Goal: Task Accomplishment & Management: Manage account settings

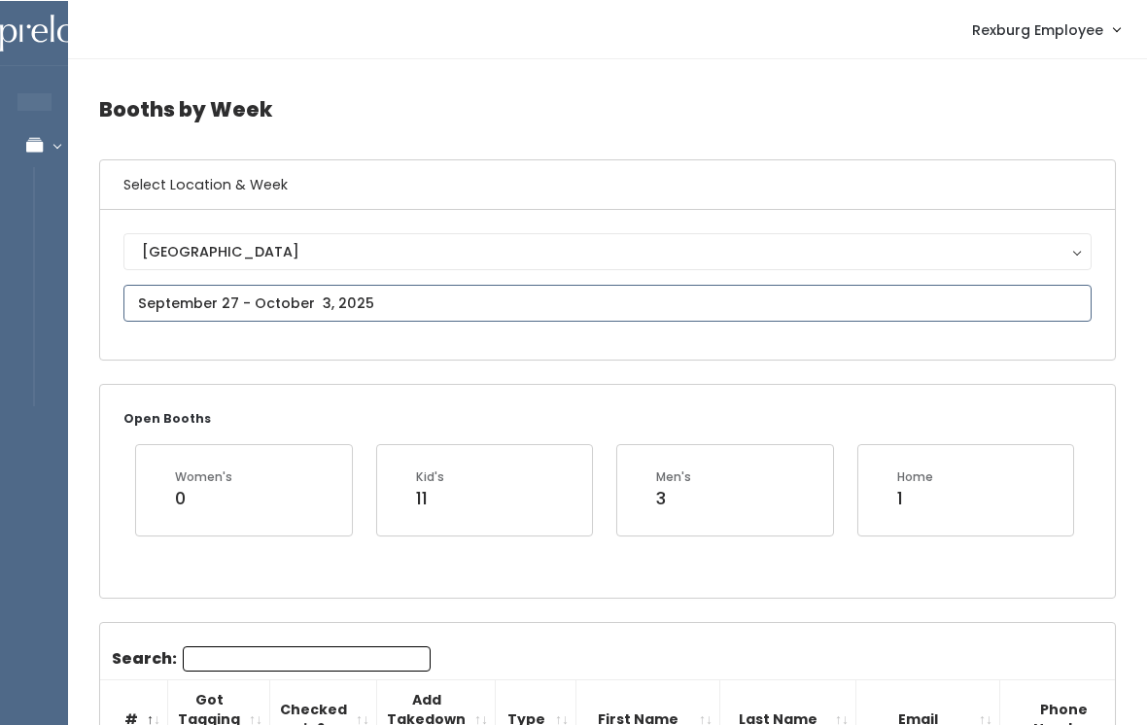
click at [624, 305] on input "text" at bounding box center [607, 302] width 968 height 37
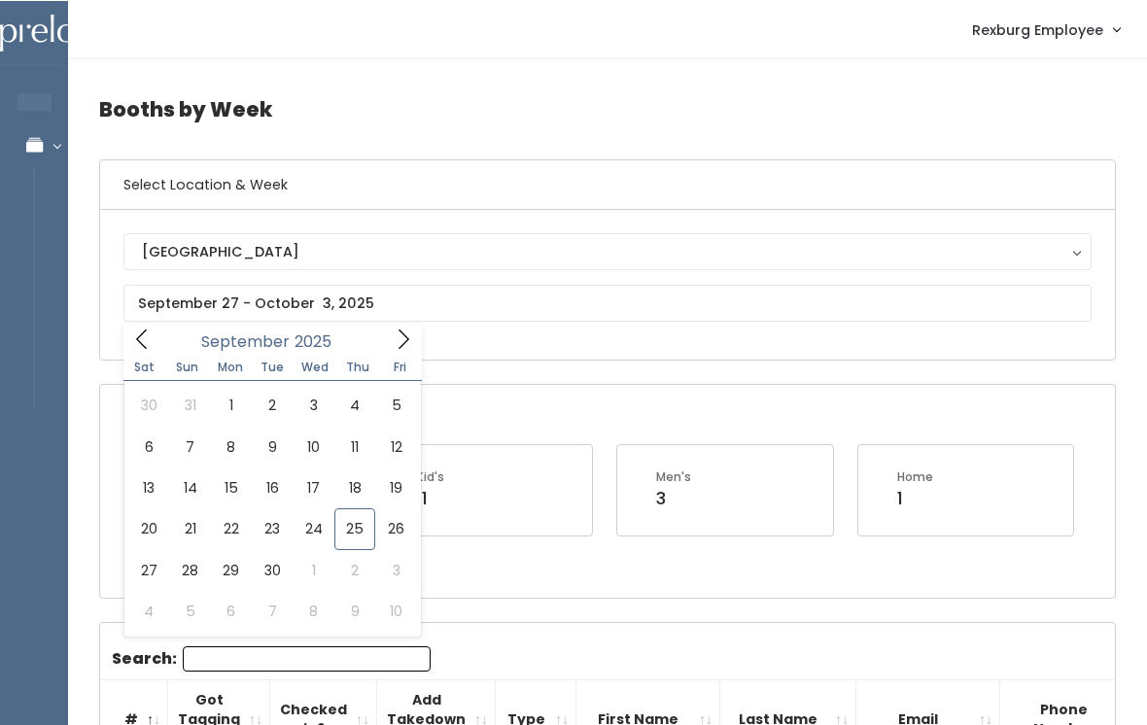
click at [403, 367] on span "Fri" at bounding box center [400, 366] width 43 height 12
click at [408, 329] on icon at bounding box center [403, 337] width 21 height 21
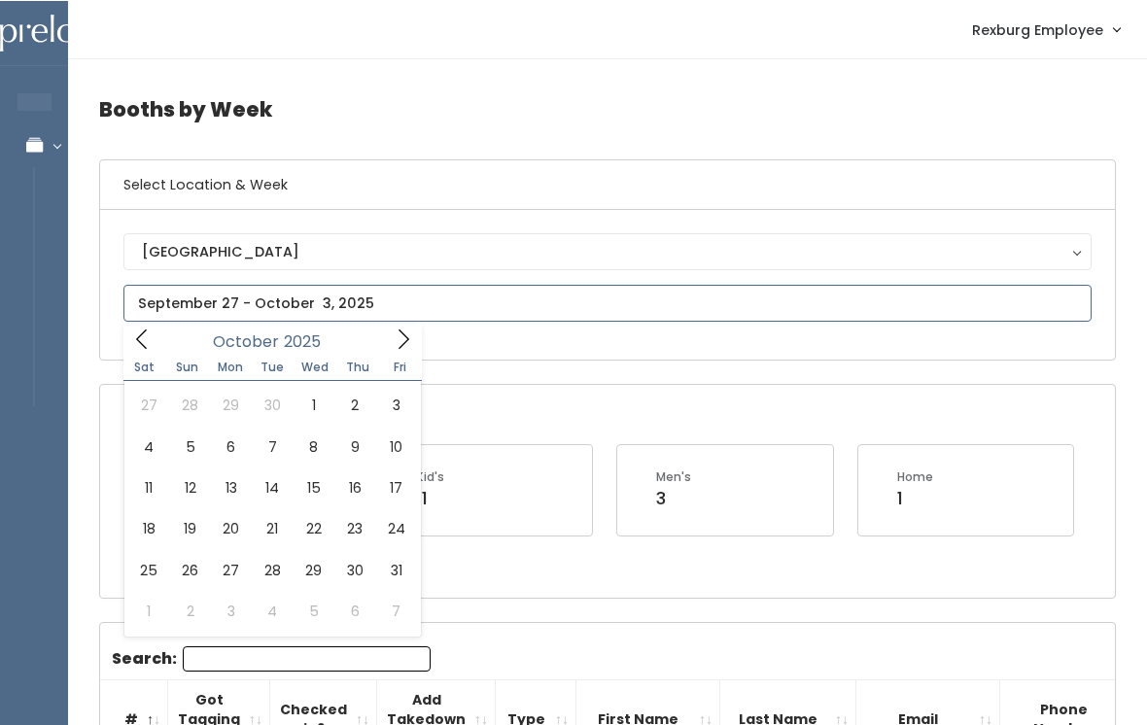
type input "October 18 to October 24"
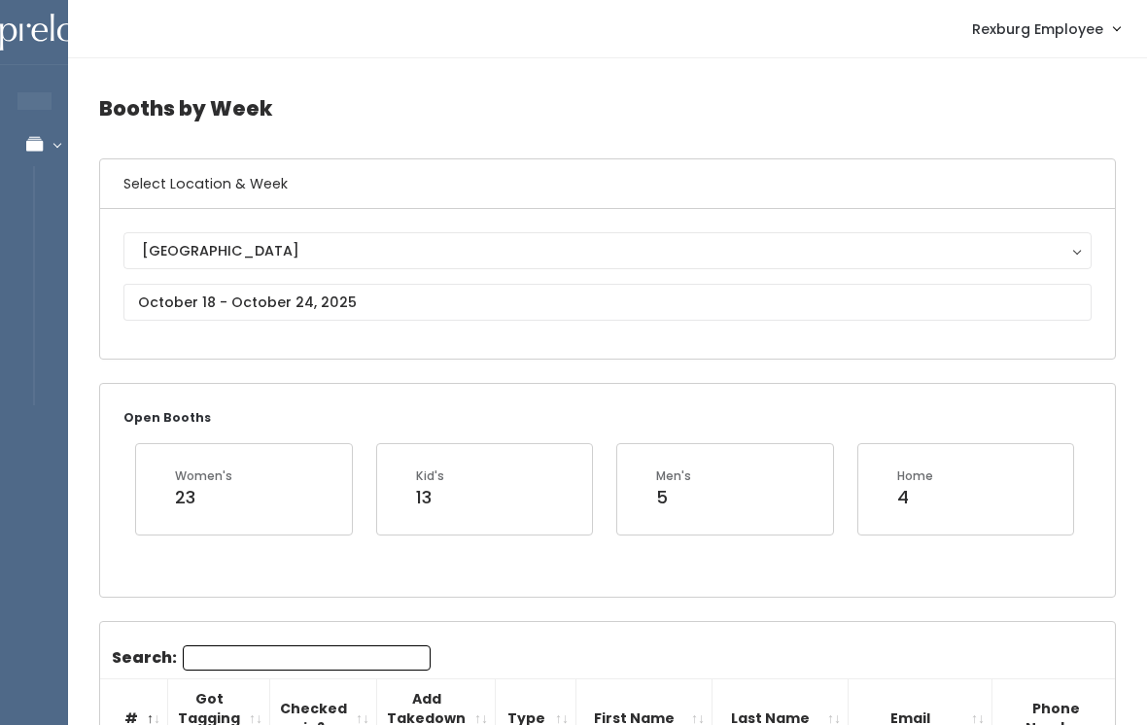
click at [296, 662] on input "Search:" at bounding box center [307, 657] width 248 height 25
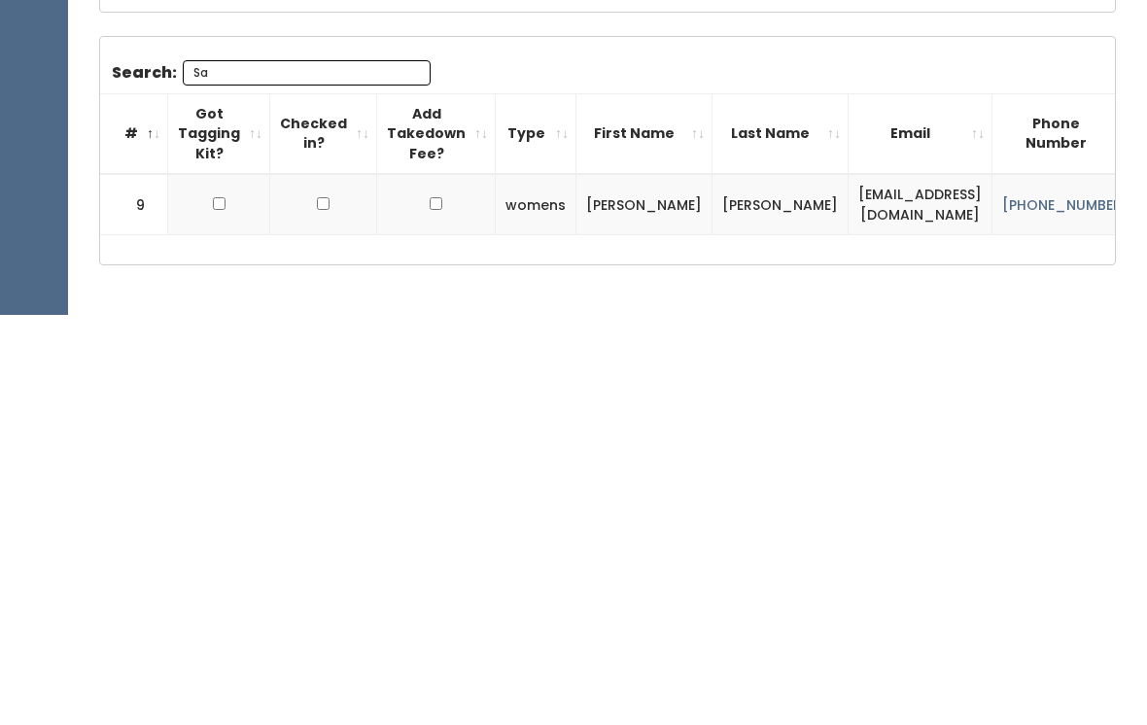
scroll to position [175, 0]
type input "S"
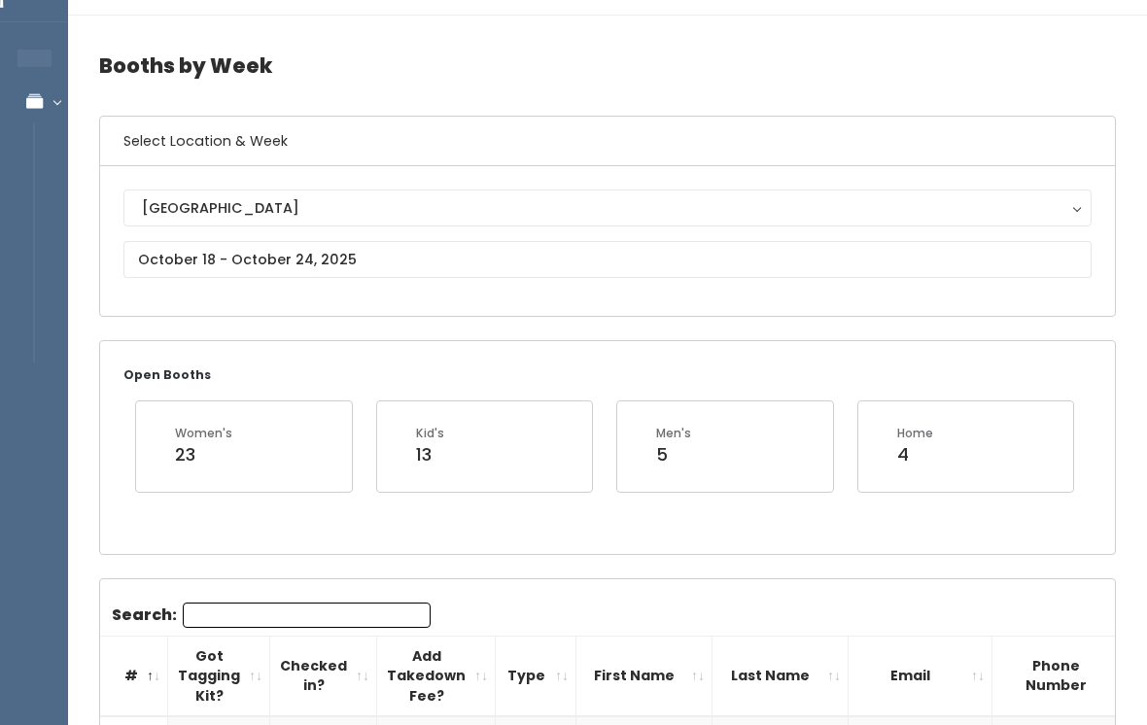
scroll to position [0, 0]
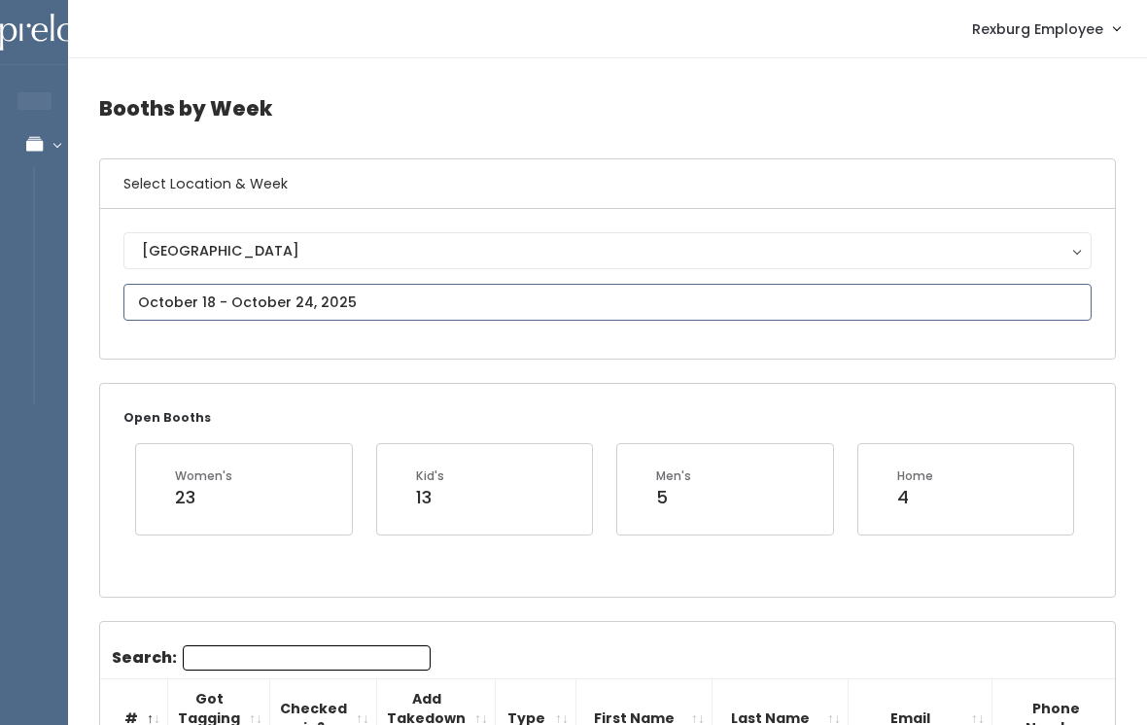
click at [444, 317] on input "text" at bounding box center [607, 302] width 968 height 37
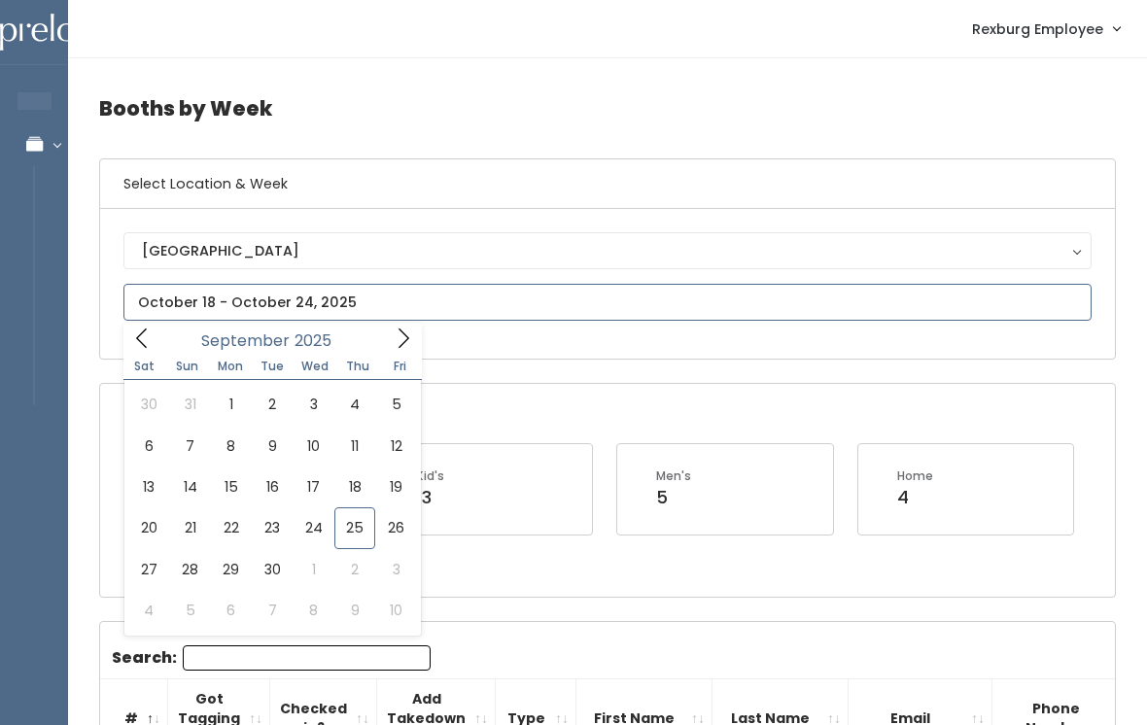
click at [394, 351] on span at bounding box center [403, 338] width 37 height 30
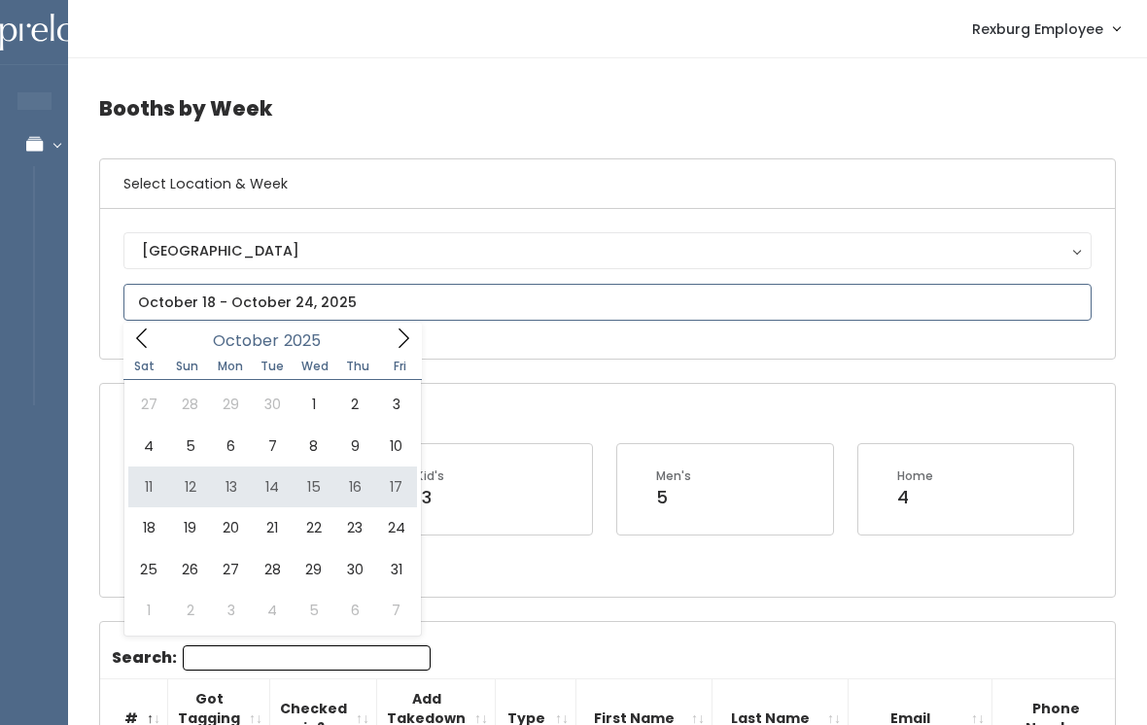
type input "October 11 to October 17"
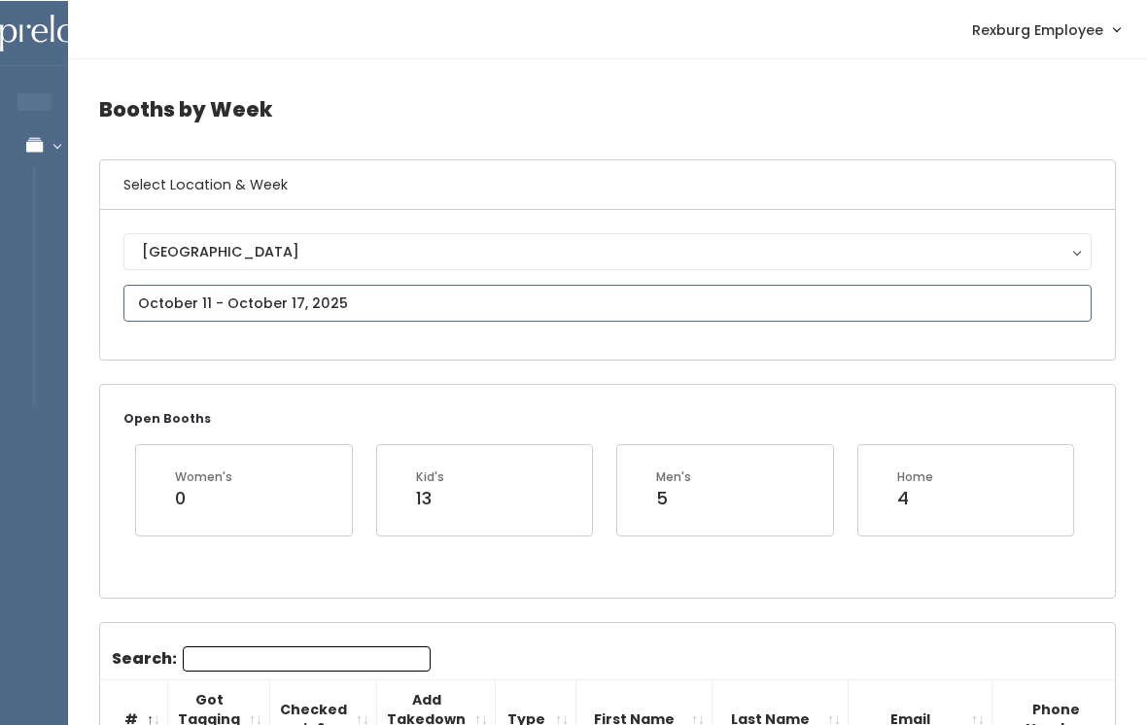
click at [523, 301] on input "text" at bounding box center [607, 302] width 968 height 37
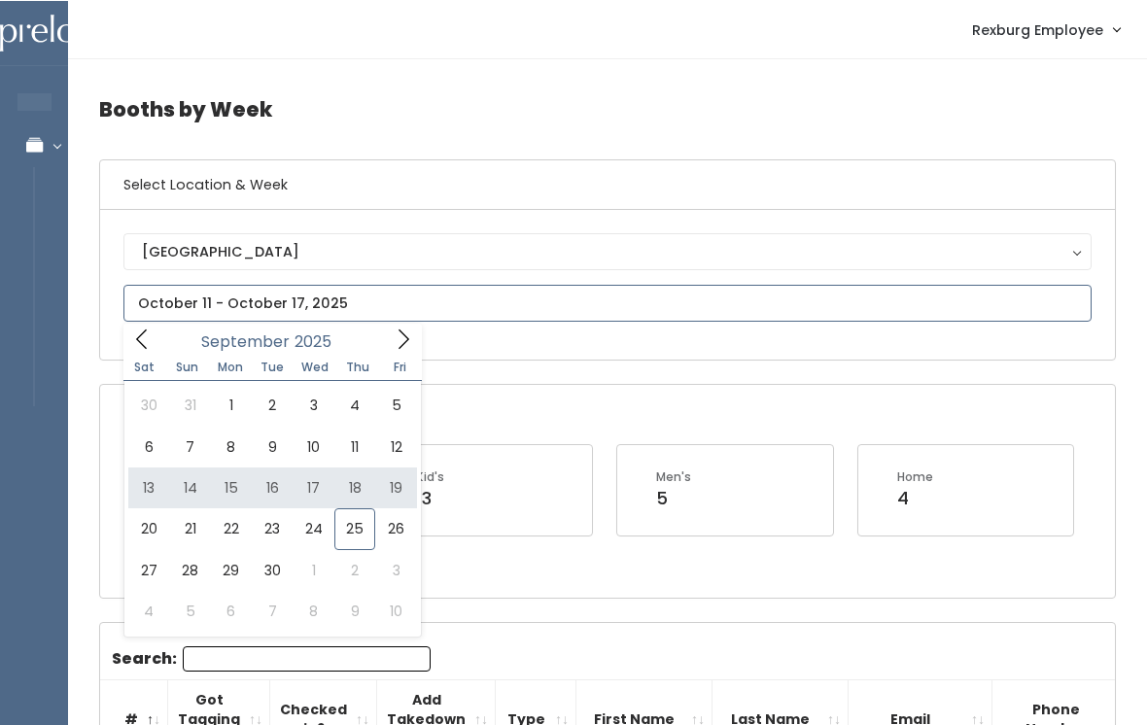
type input "September 13 to September 19"
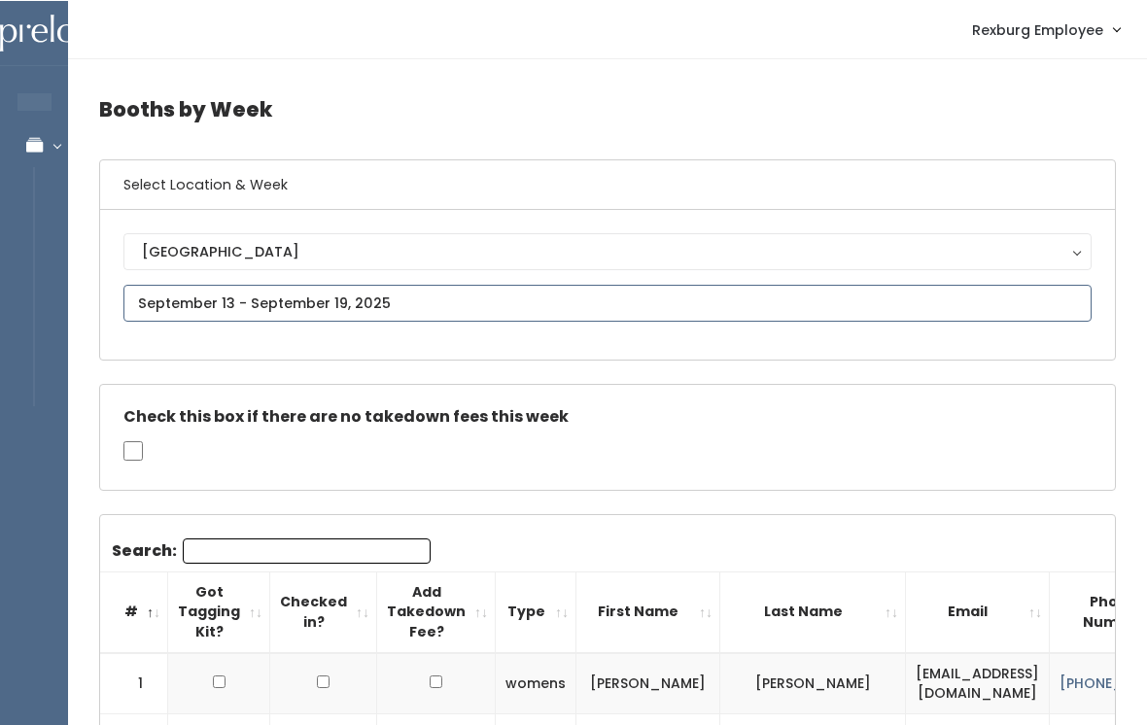
click at [564, 296] on input "text" at bounding box center [607, 302] width 968 height 37
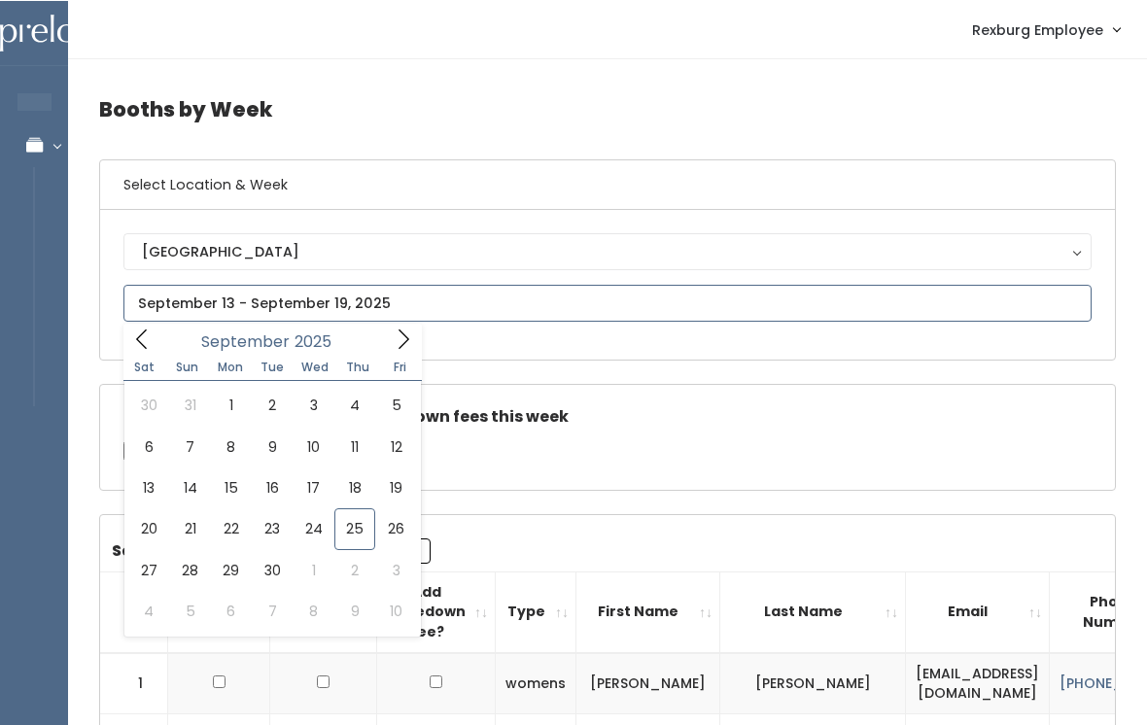
click at [394, 353] on span at bounding box center [403, 338] width 37 height 30
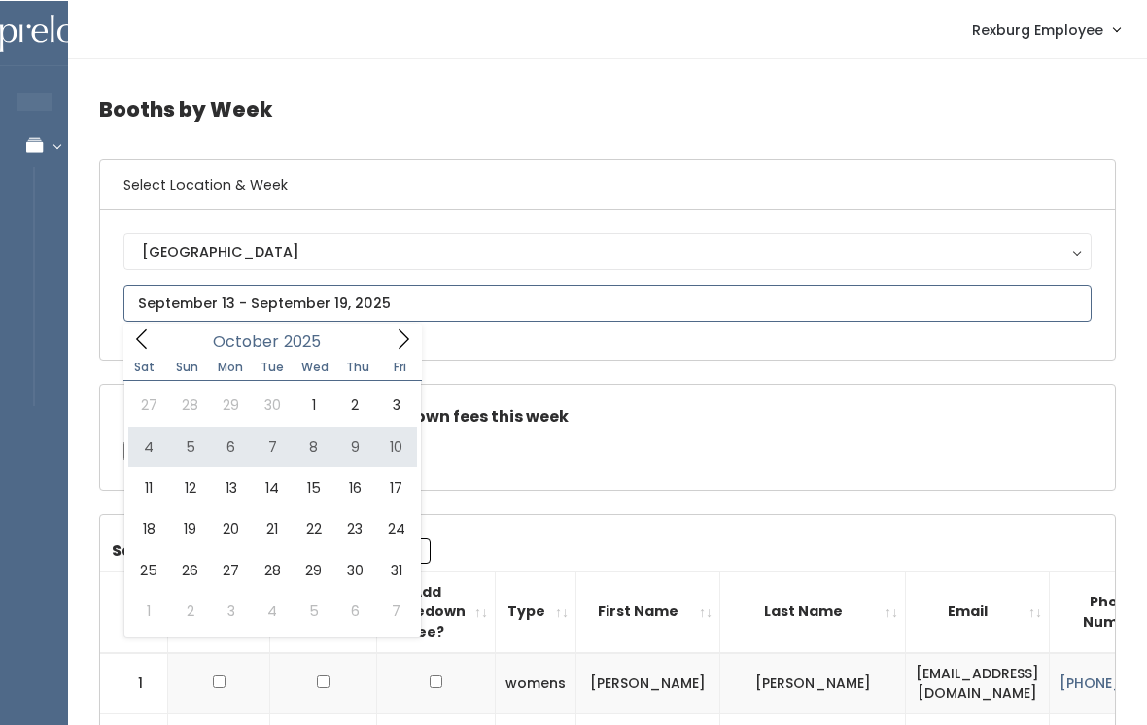
type input "October 4 to October 10"
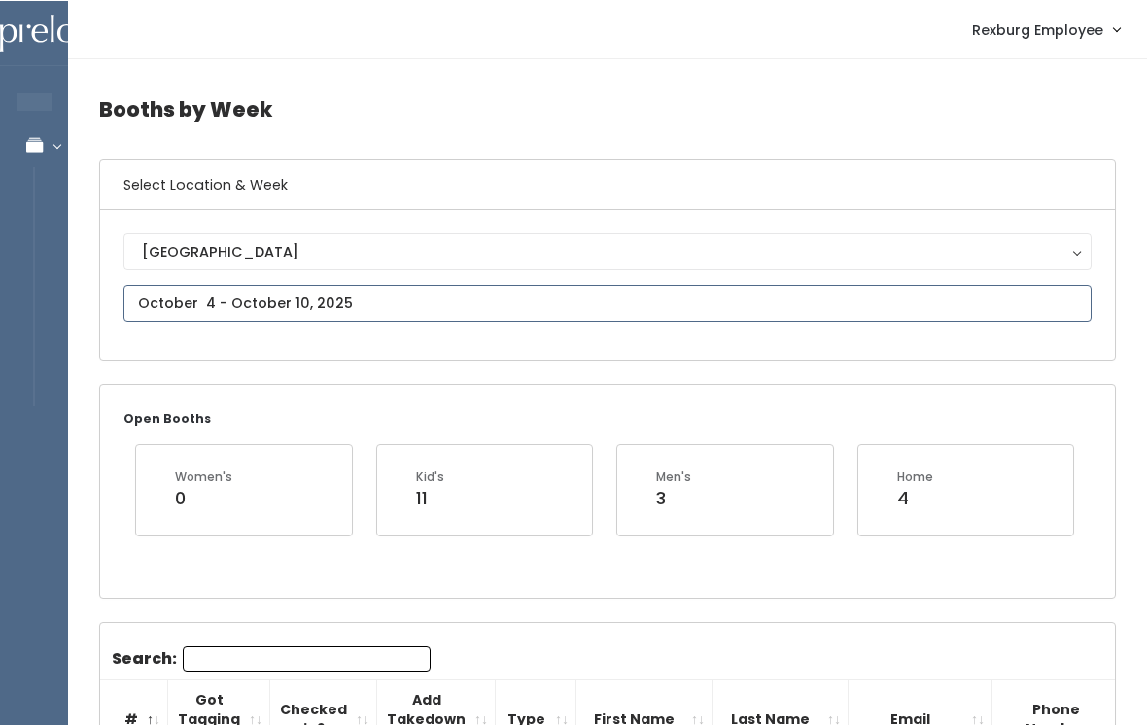
click at [578, 308] on input "text" at bounding box center [607, 302] width 968 height 37
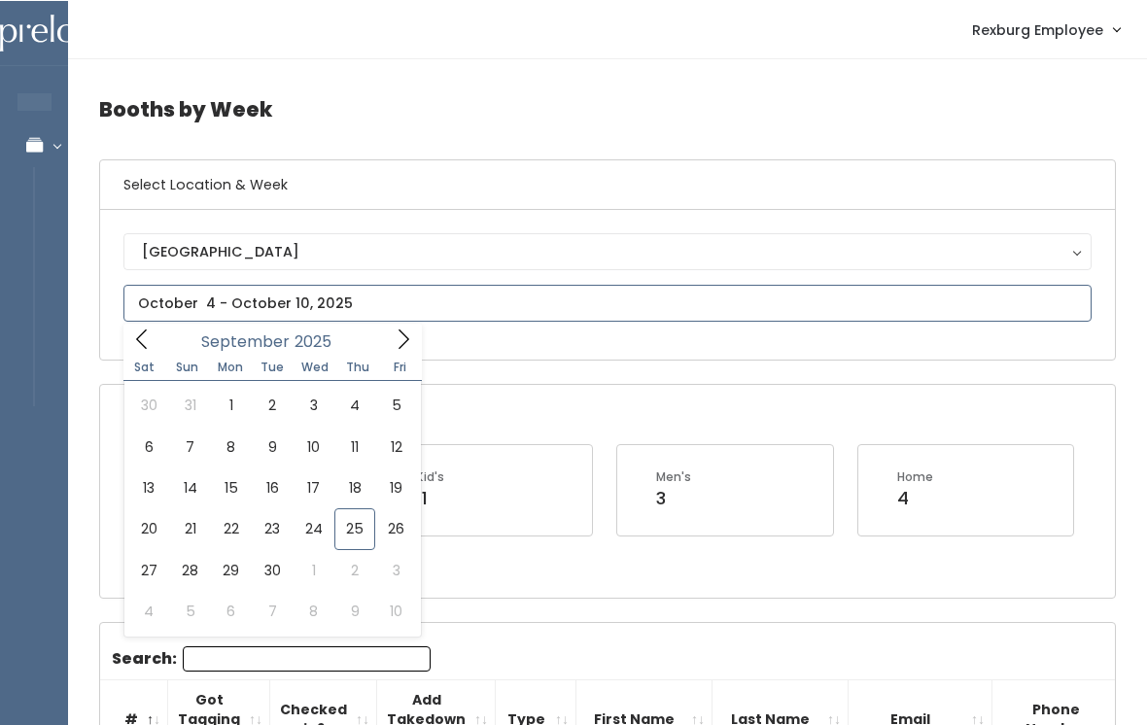
click at [402, 347] on icon at bounding box center [403, 337] width 21 height 21
click at [387, 352] on span at bounding box center [403, 338] width 37 height 30
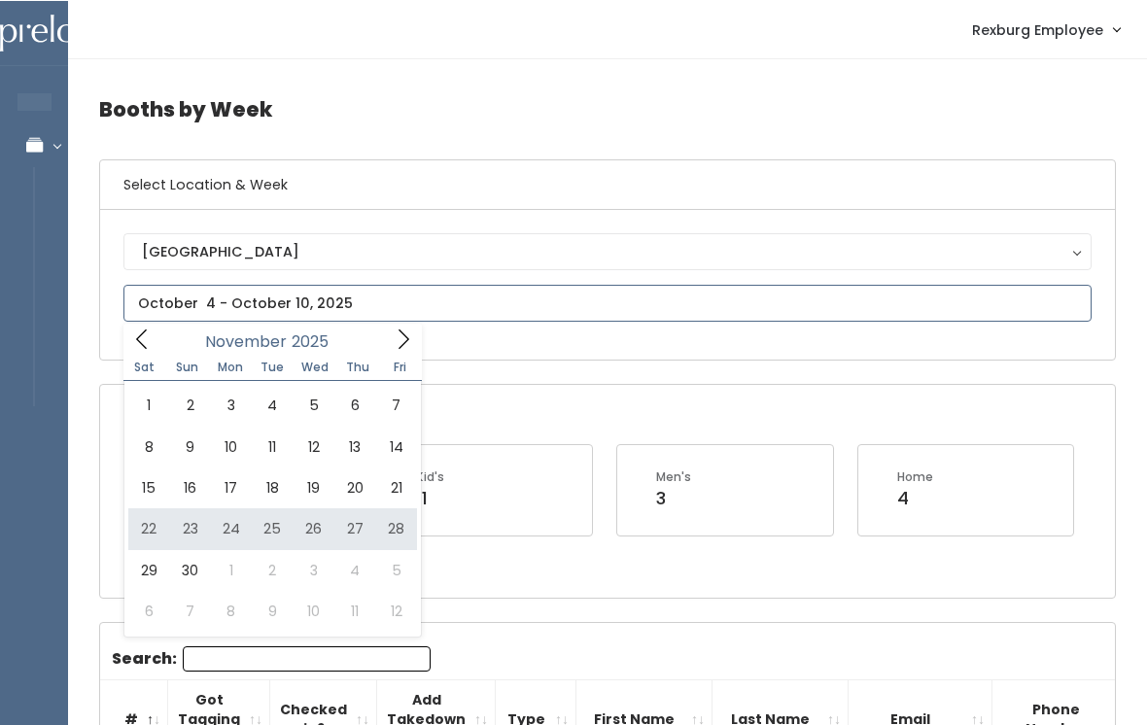
type input "November 22 to November 28"
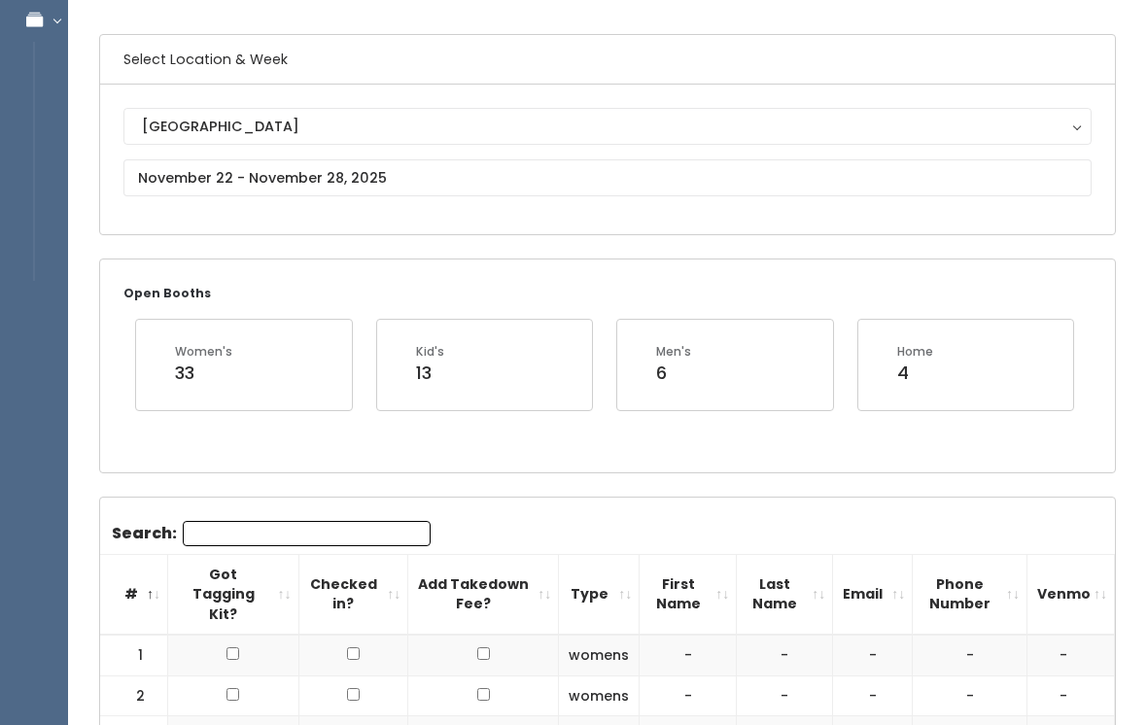
scroll to position [124, 0]
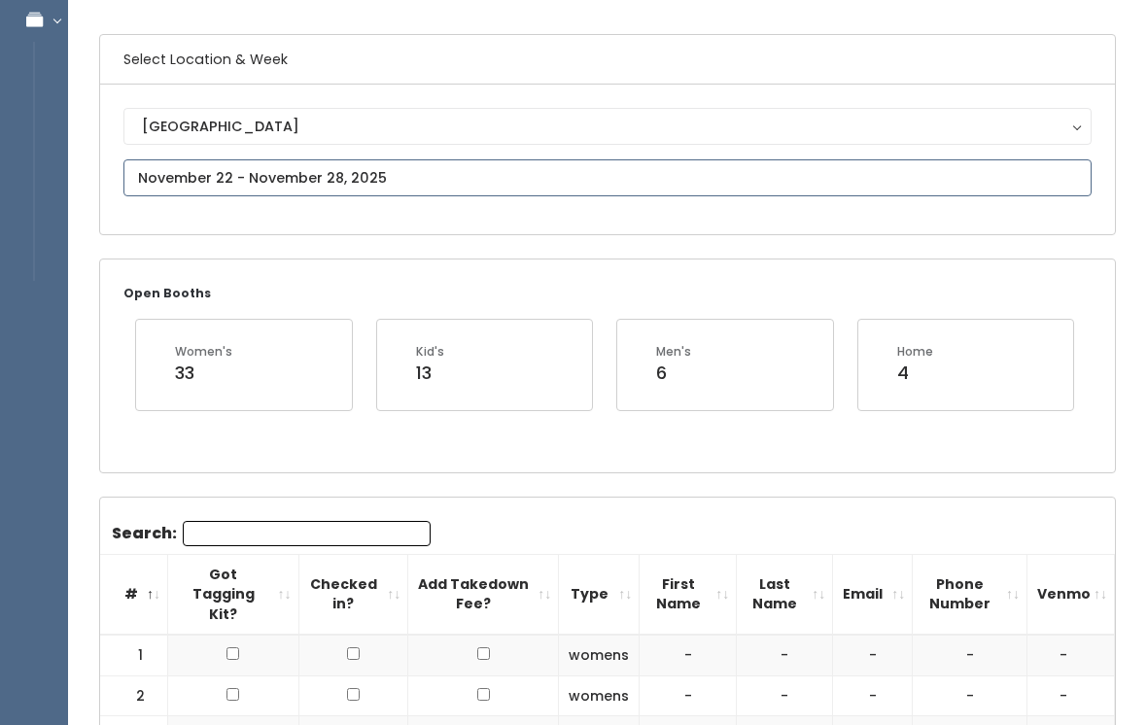
click at [772, 178] on input "text" at bounding box center [607, 177] width 968 height 37
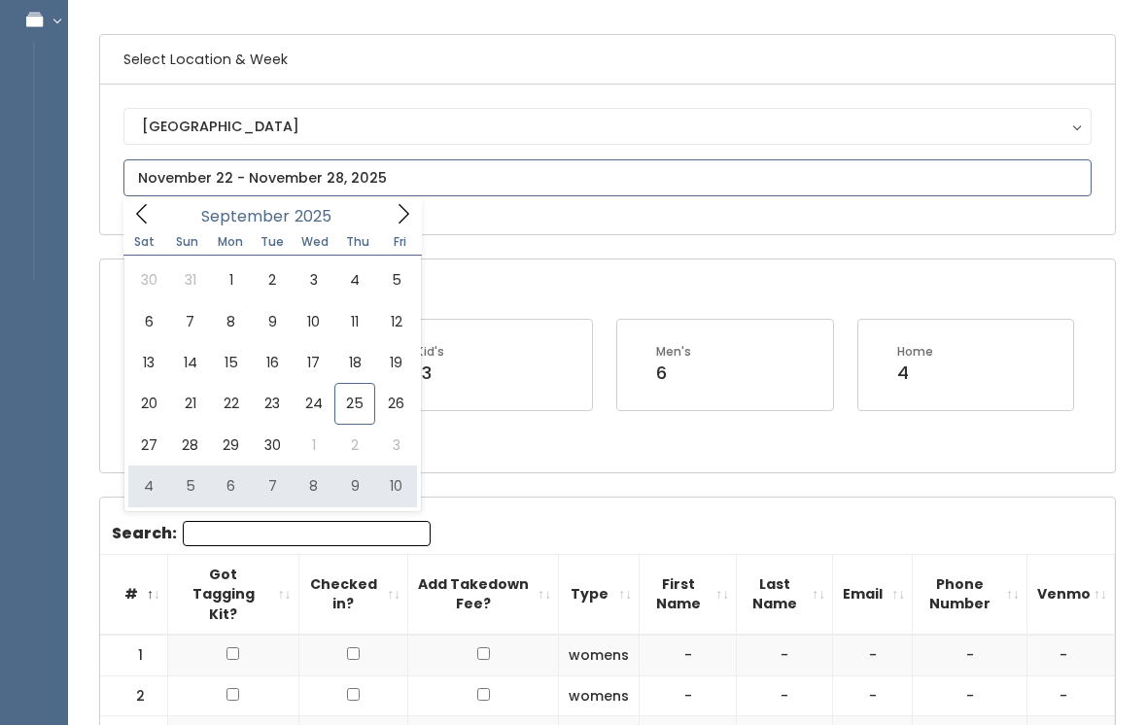
type input "October 4 to October 10"
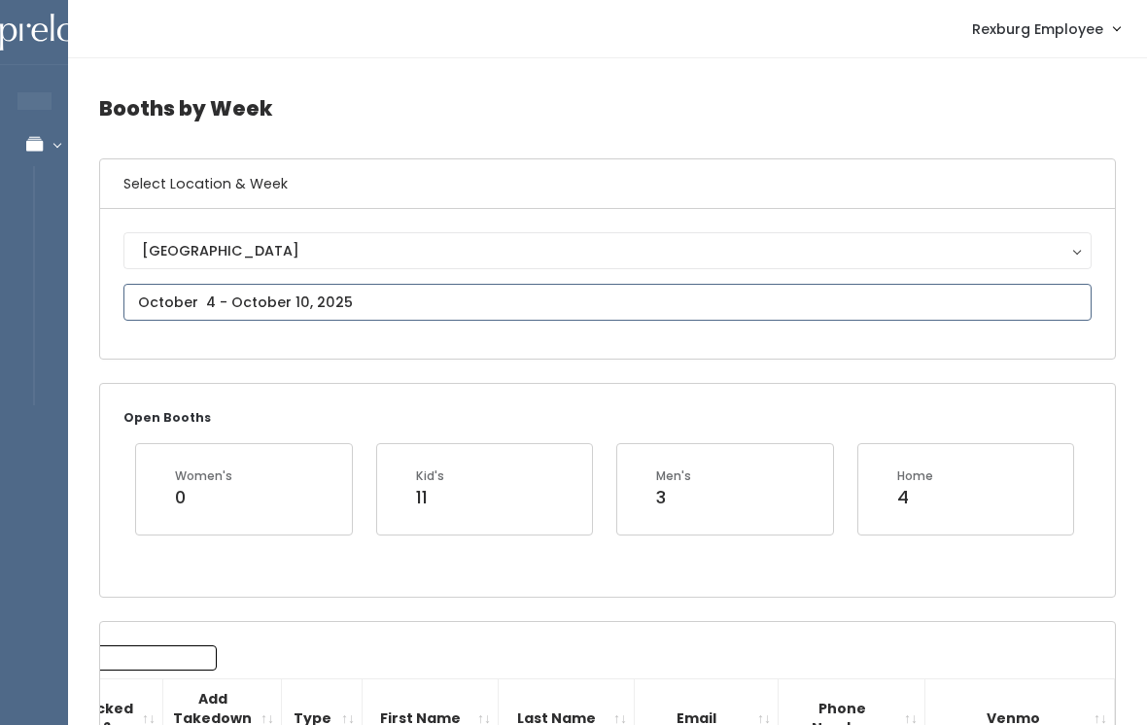
click at [456, 309] on input "text" at bounding box center [607, 302] width 968 height 37
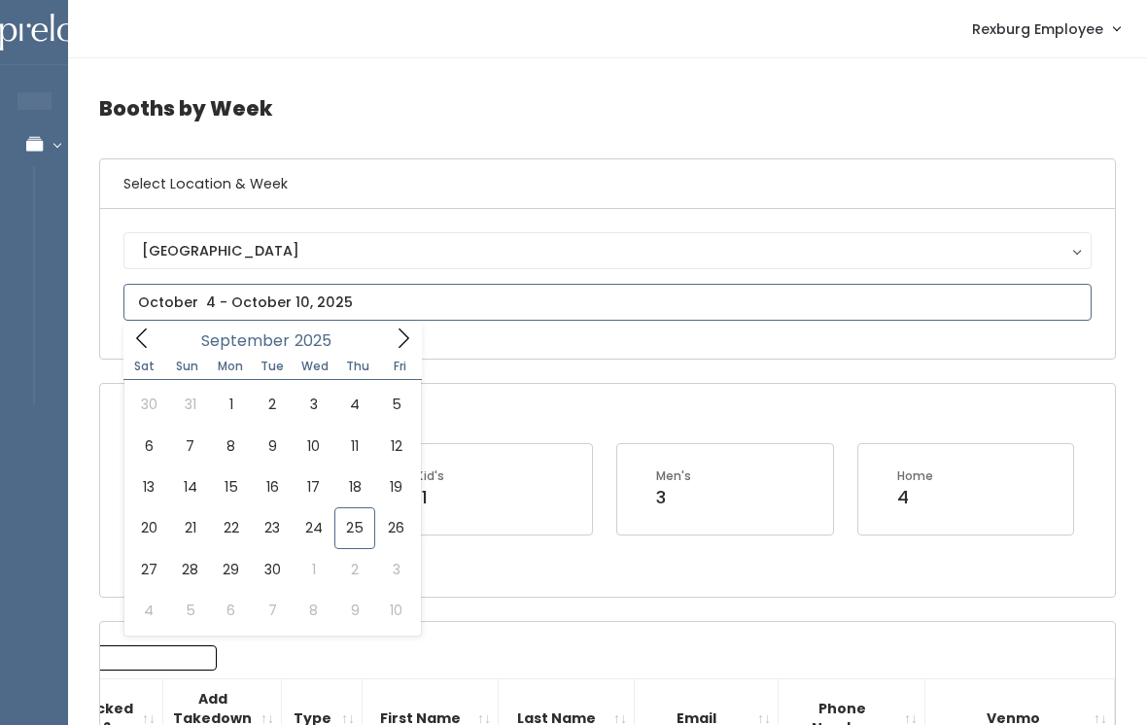
click at [393, 327] on icon at bounding box center [403, 337] width 21 height 21
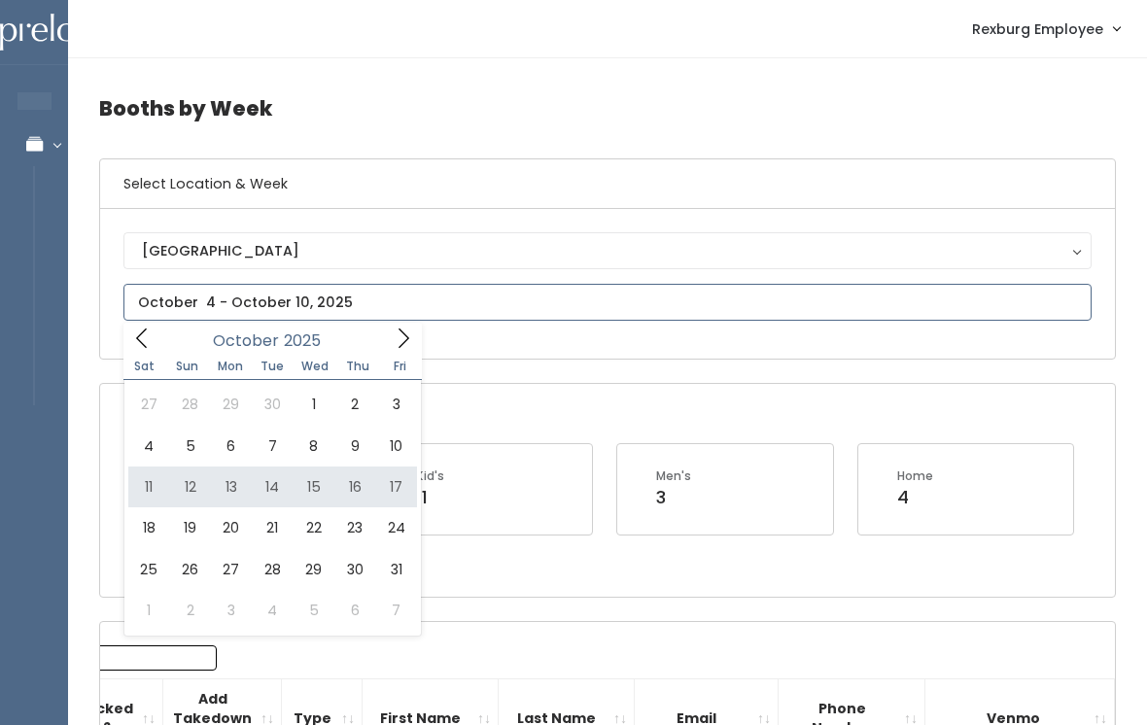
type input "October 11 to October 17"
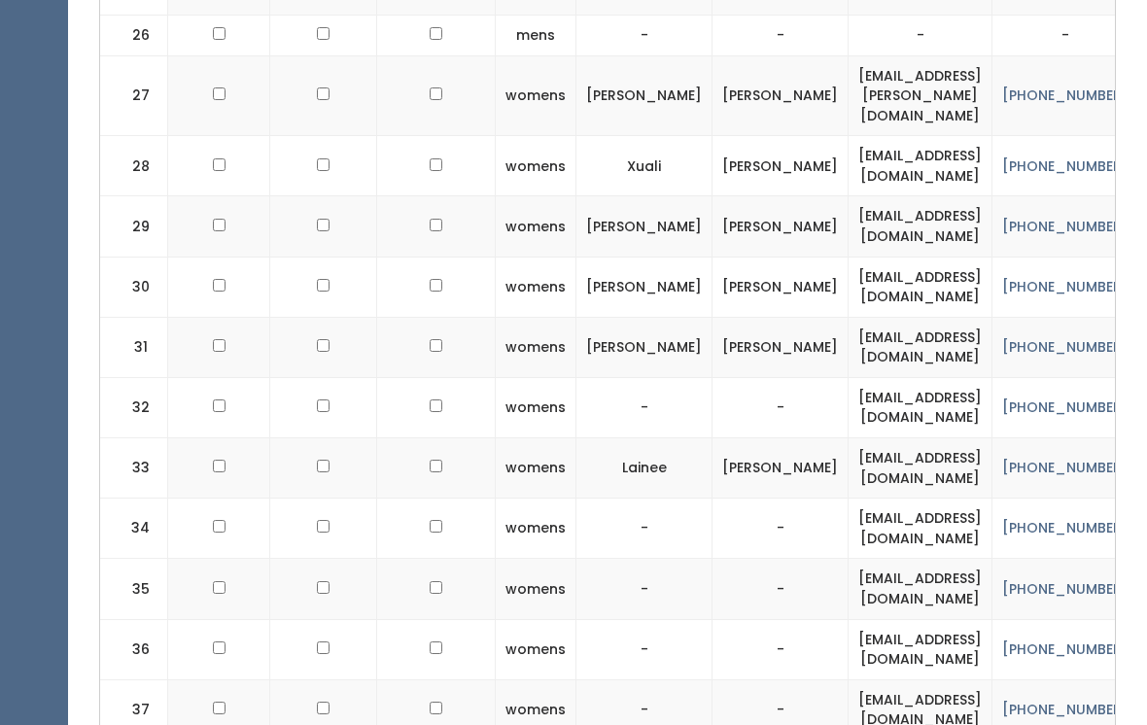
scroll to position [2314, 0]
checkbox input "true"
